Goal: Go to known website: Go to known website

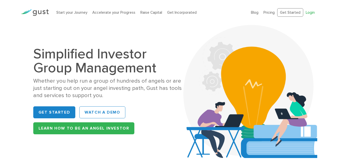
click at [310, 13] on link "Login" at bounding box center [310, 12] width 9 height 5
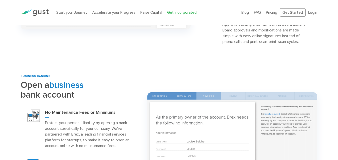
scroll to position [537, 0]
